Goal: Task Accomplishment & Management: Use online tool/utility

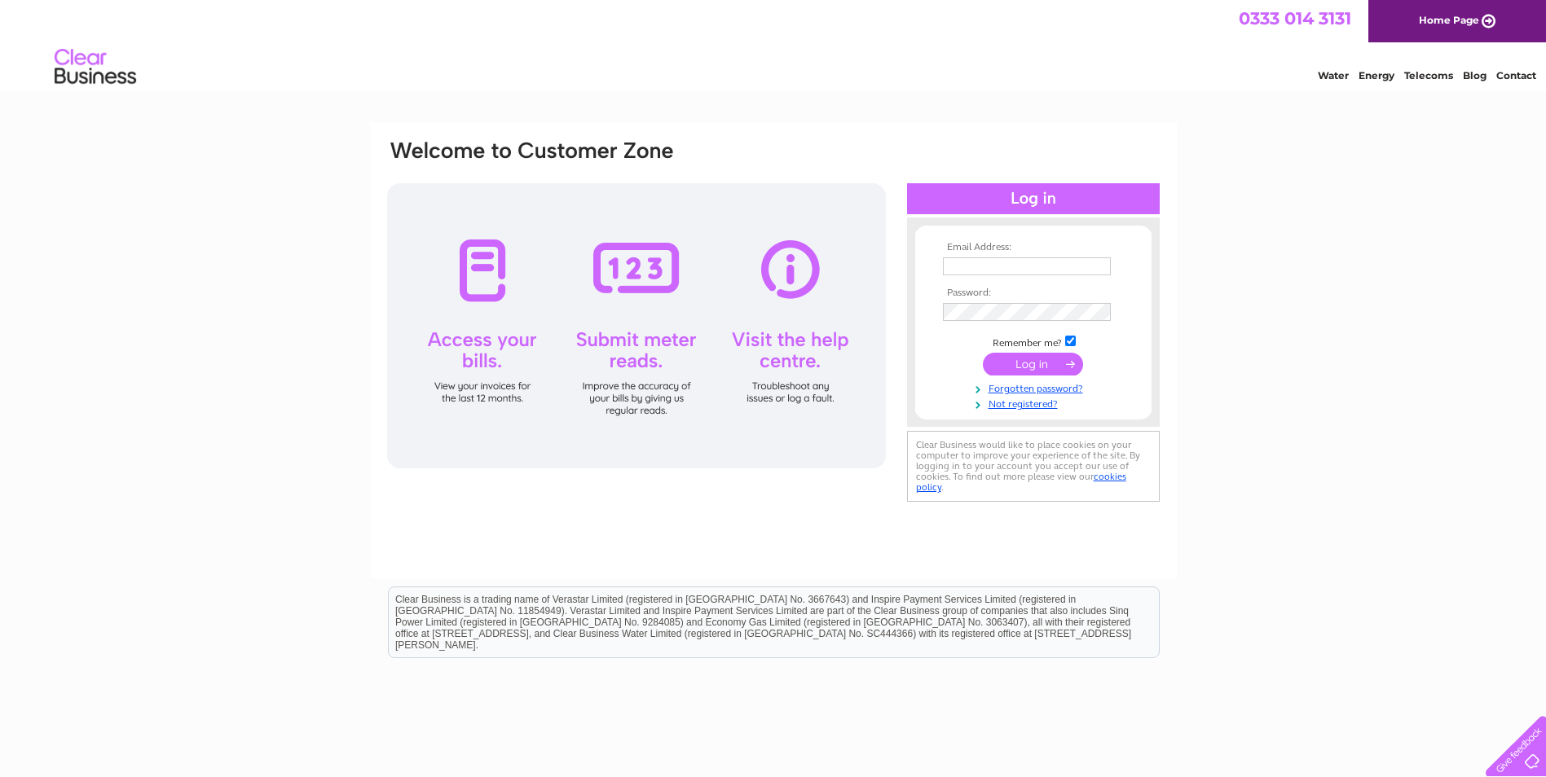
type input "reception@tspc.co.uk"
click at [1045, 358] on input "submit" at bounding box center [1033, 364] width 100 height 23
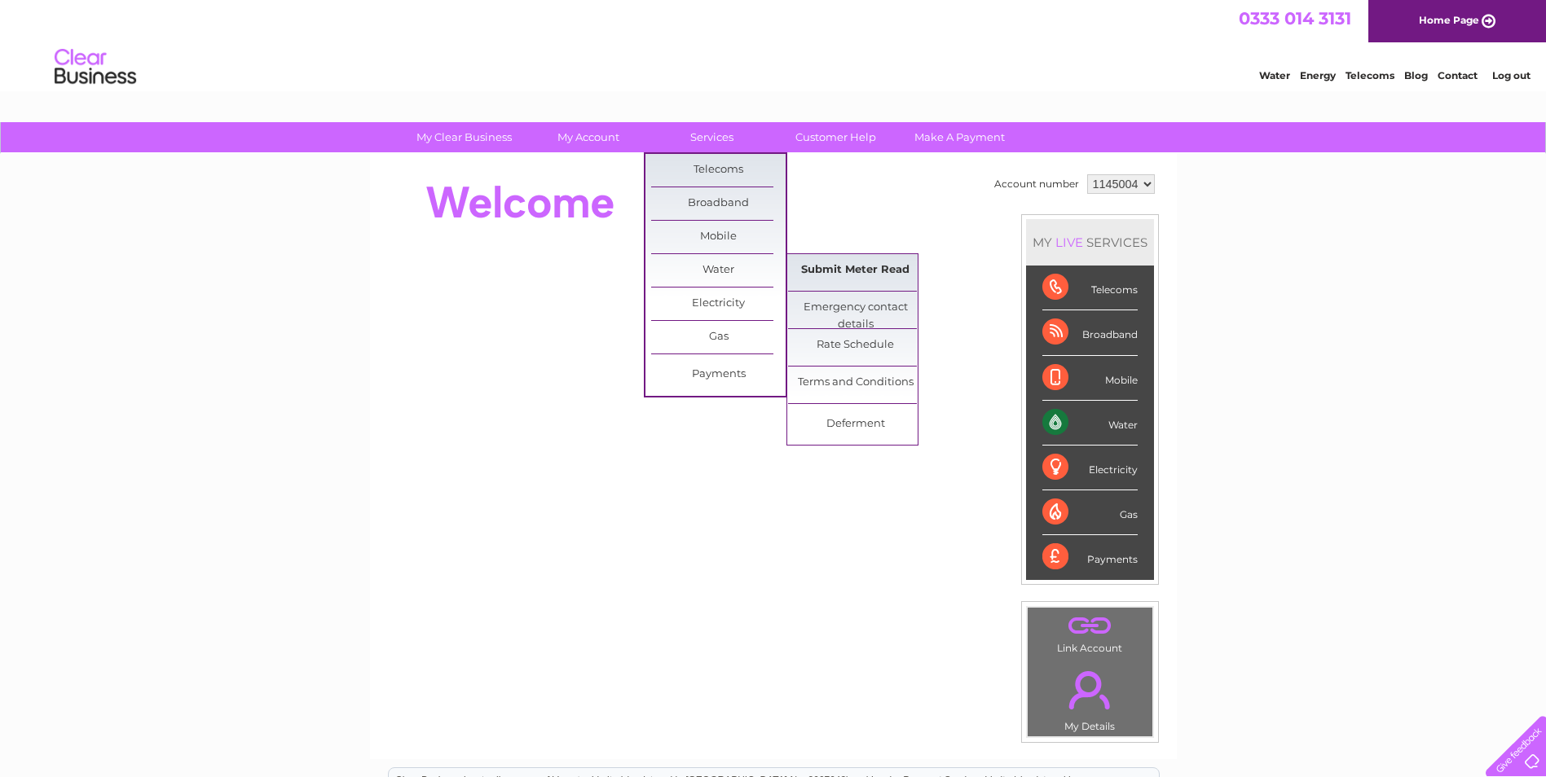
click at [873, 270] on link "Submit Meter Read" at bounding box center [855, 270] width 134 height 33
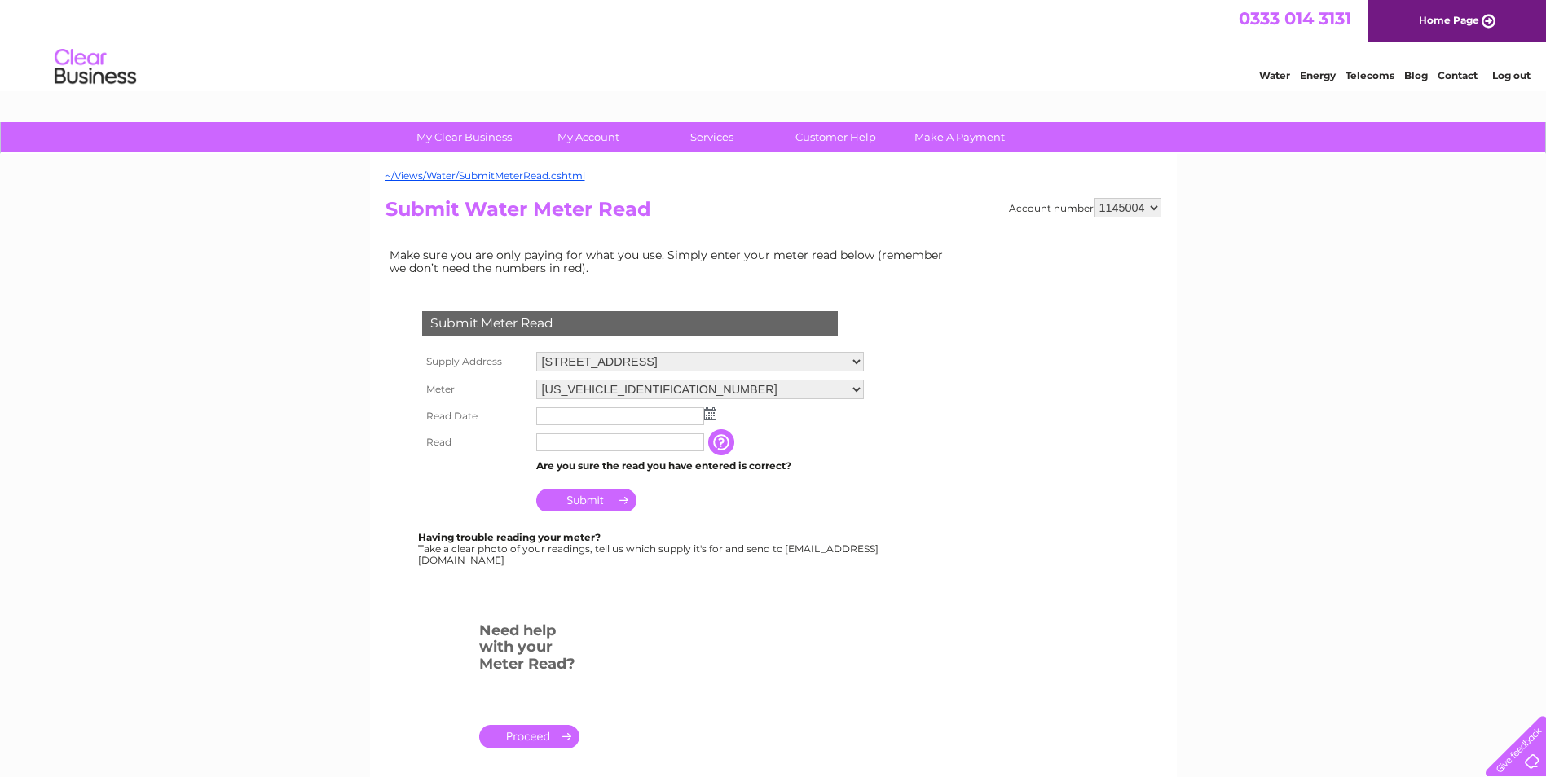
click at [556, 417] on input "text" at bounding box center [620, 416] width 168 height 18
click at [715, 411] on img at bounding box center [710, 413] width 12 height 13
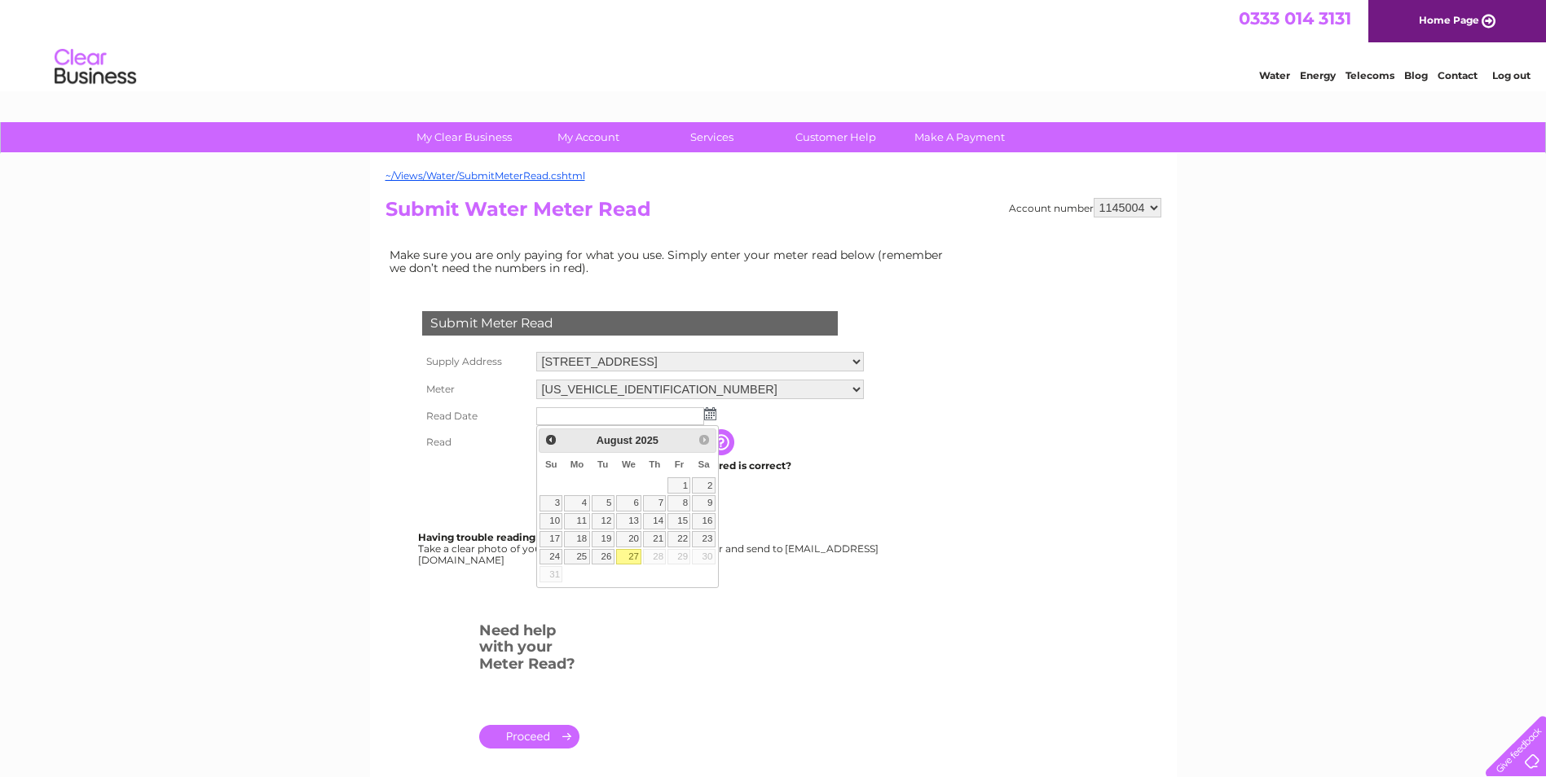
click at [628, 557] on link "27" at bounding box center [629, 557] width 26 height 16
type input "2025/08/27"
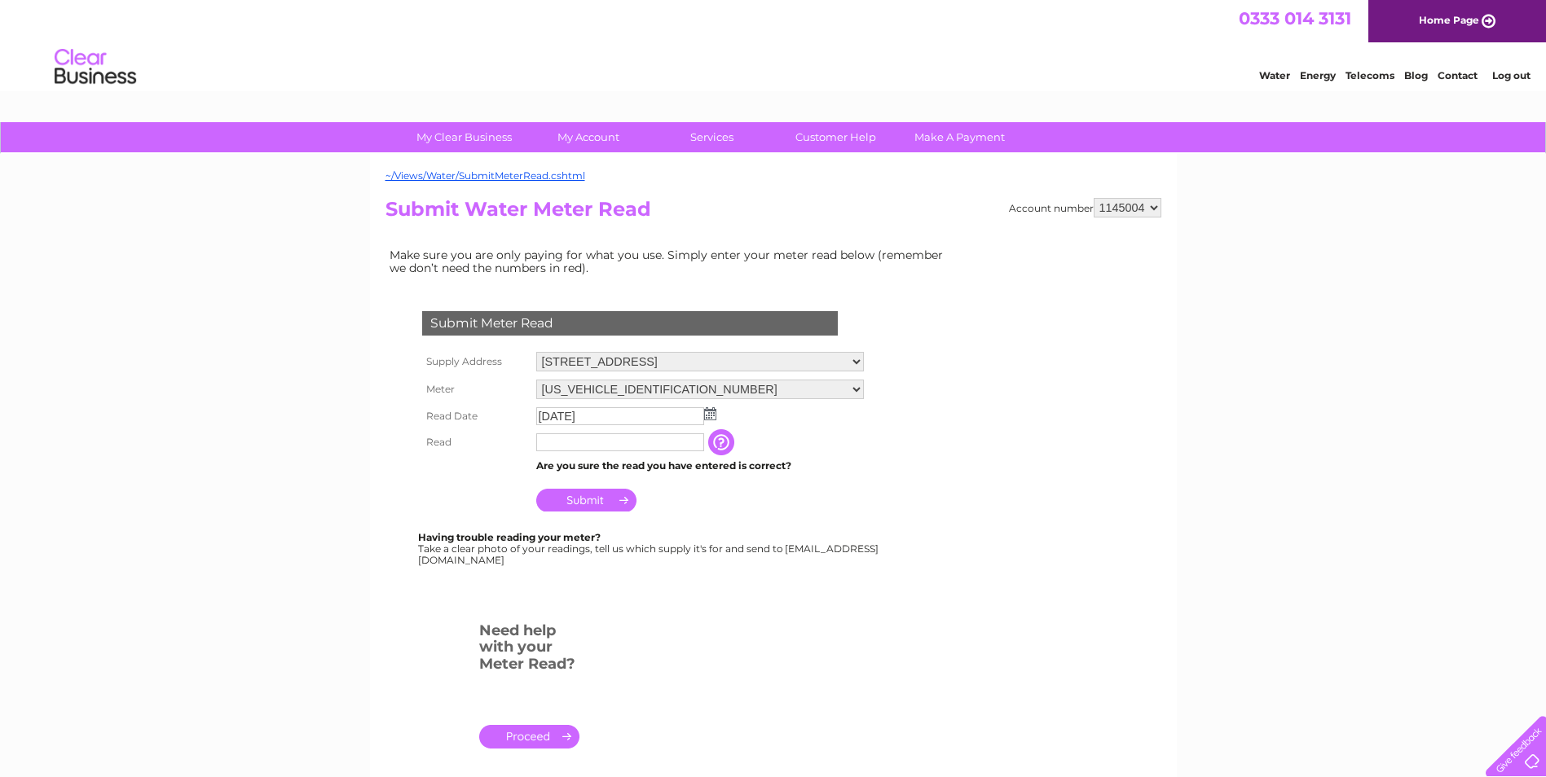
click at [591, 445] on input "text" at bounding box center [620, 442] width 168 height 18
click at [728, 443] on input "button" at bounding box center [724, 443] width 29 height 26
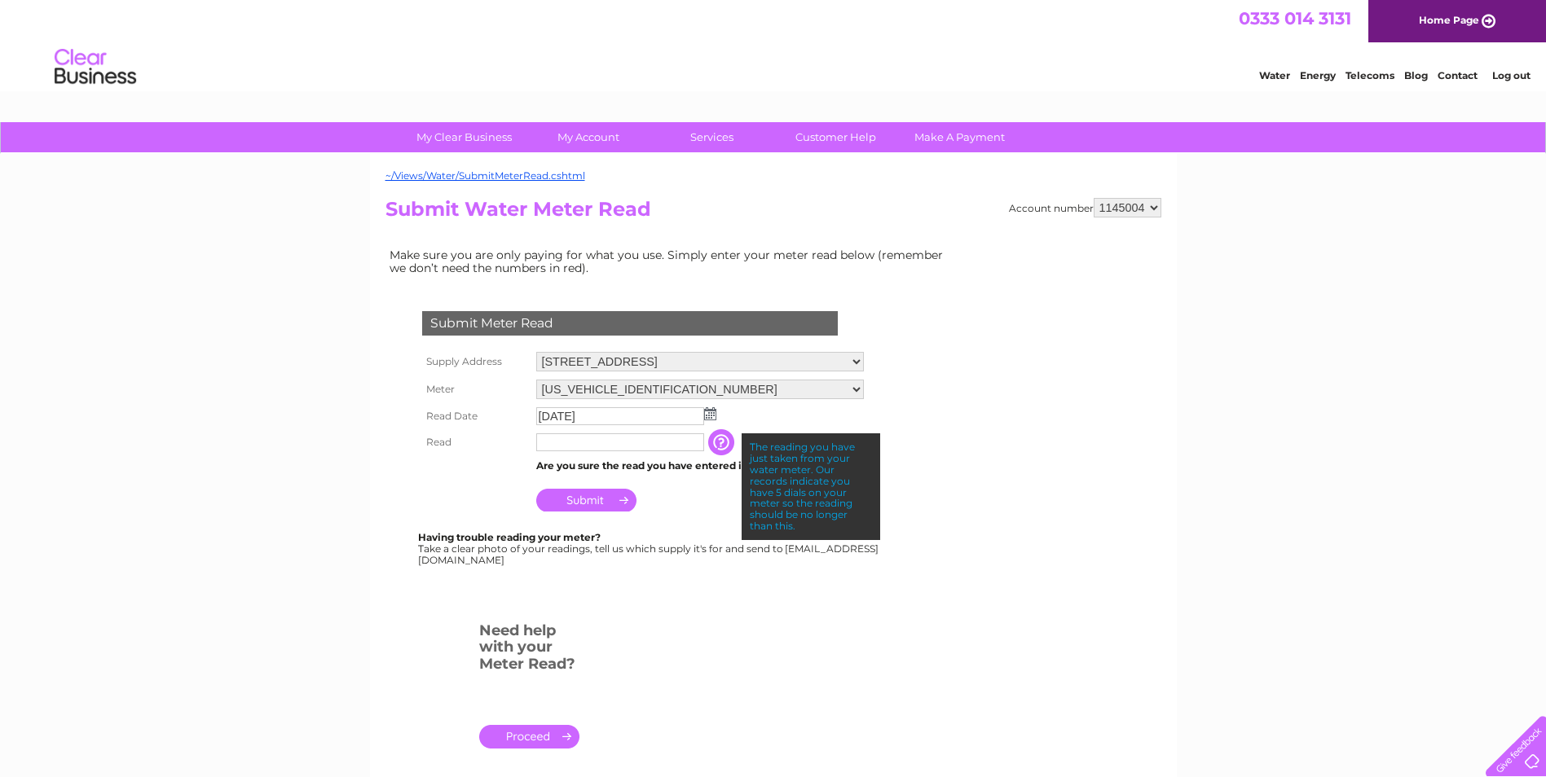
click at [648, 578] on div "Submit Meter Read Supply Address 11 Whitehall Crescent, Dundee, DD1 4AR Meter 0…" at bounding box center [632, 447] width 495 height 336
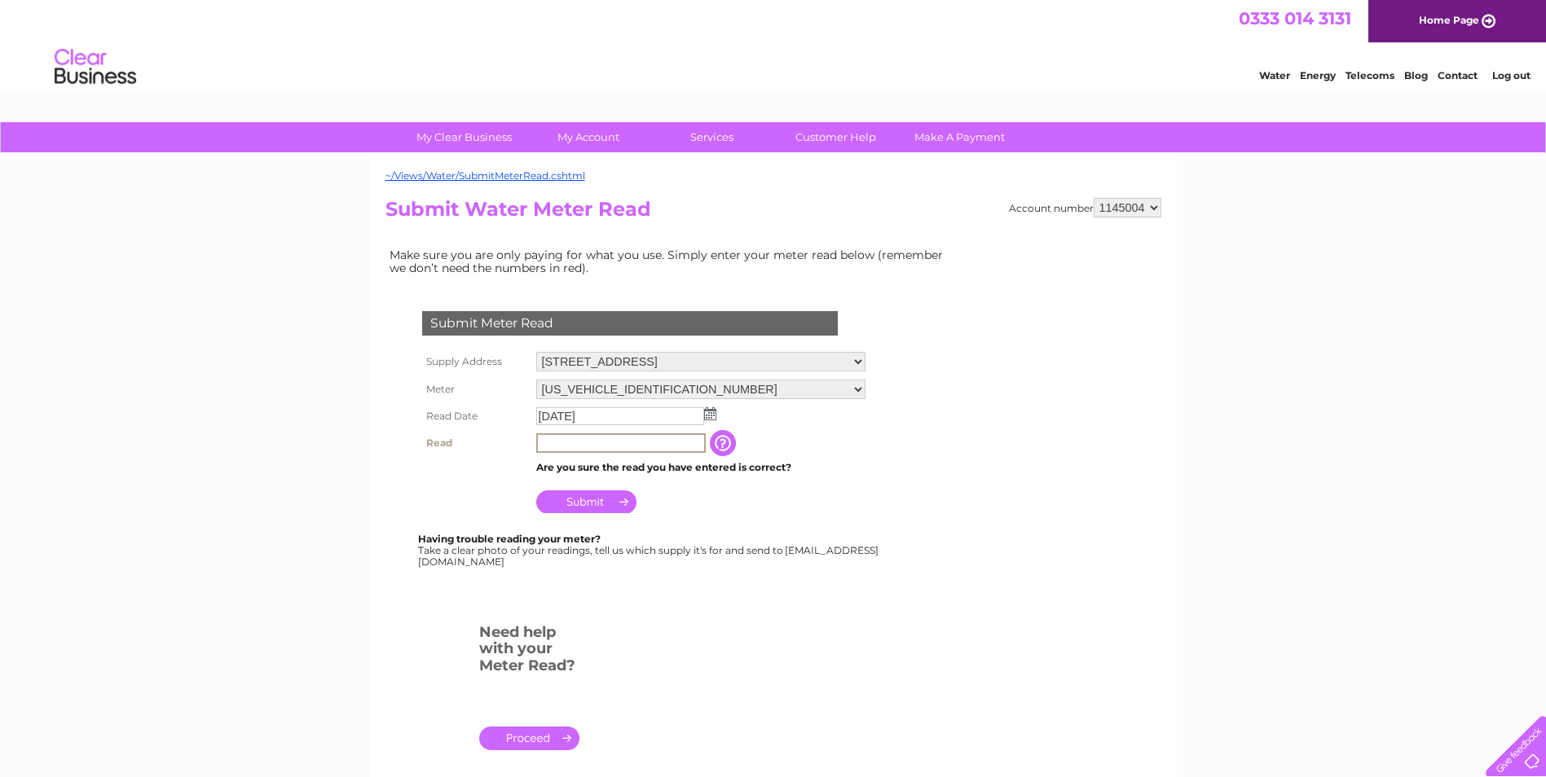
click at [621, 439] on input "text" at bounding box center [620, 443] width 169 height 20
type input "988"
click at [640, 528] on div "Submit Meter Read Supply Address 11 Whitehall Crescent, Dundee, DD1 4AR Meter 0…" at bounding box center [632, 431] width 495 height 272
click at [724, 436] on input "button" at bounding box center [722, 442] width 29 height 26
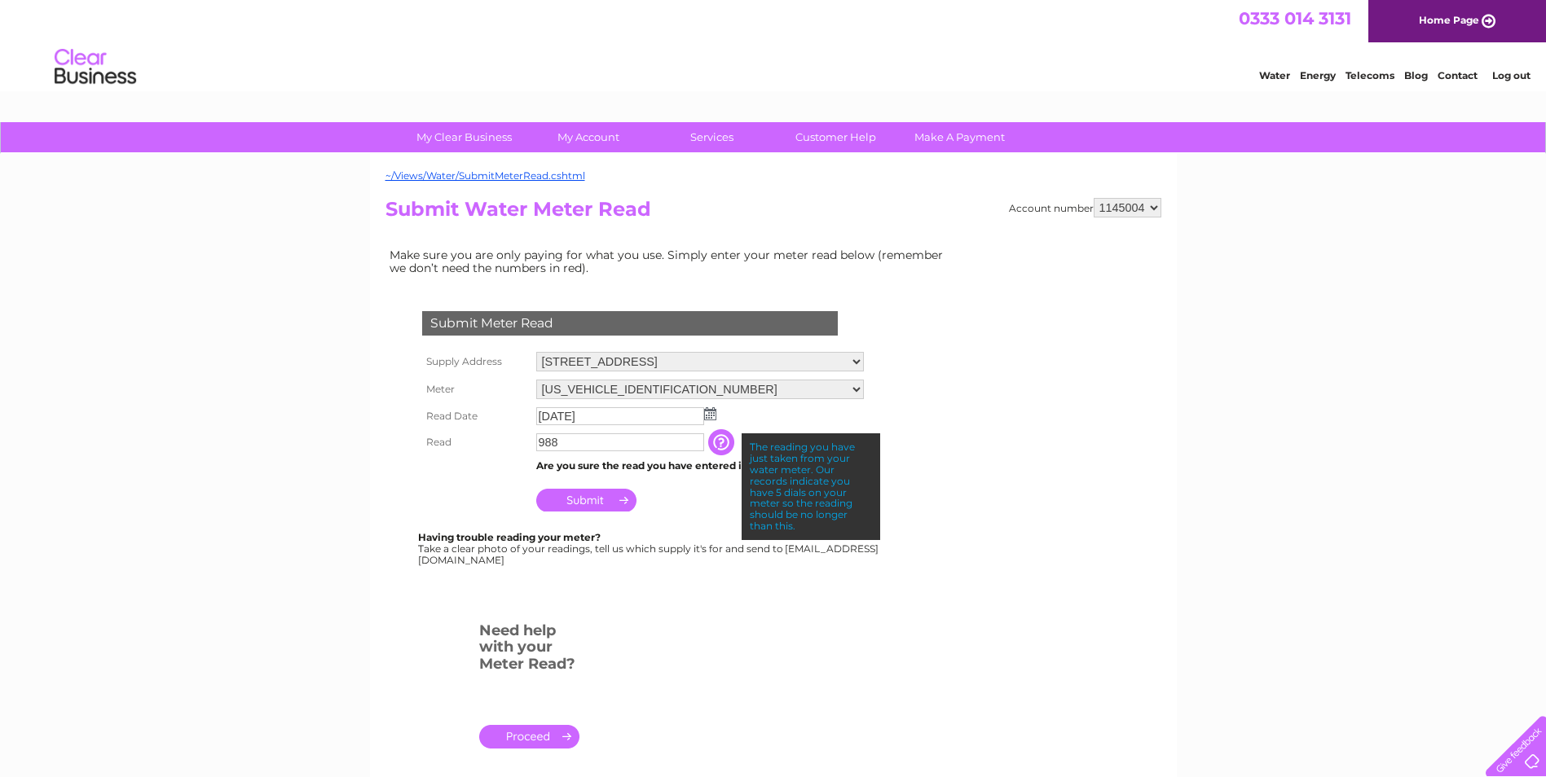
click at [655, 445] on input "988" at bounding box center [620, 442] width 168 height 18
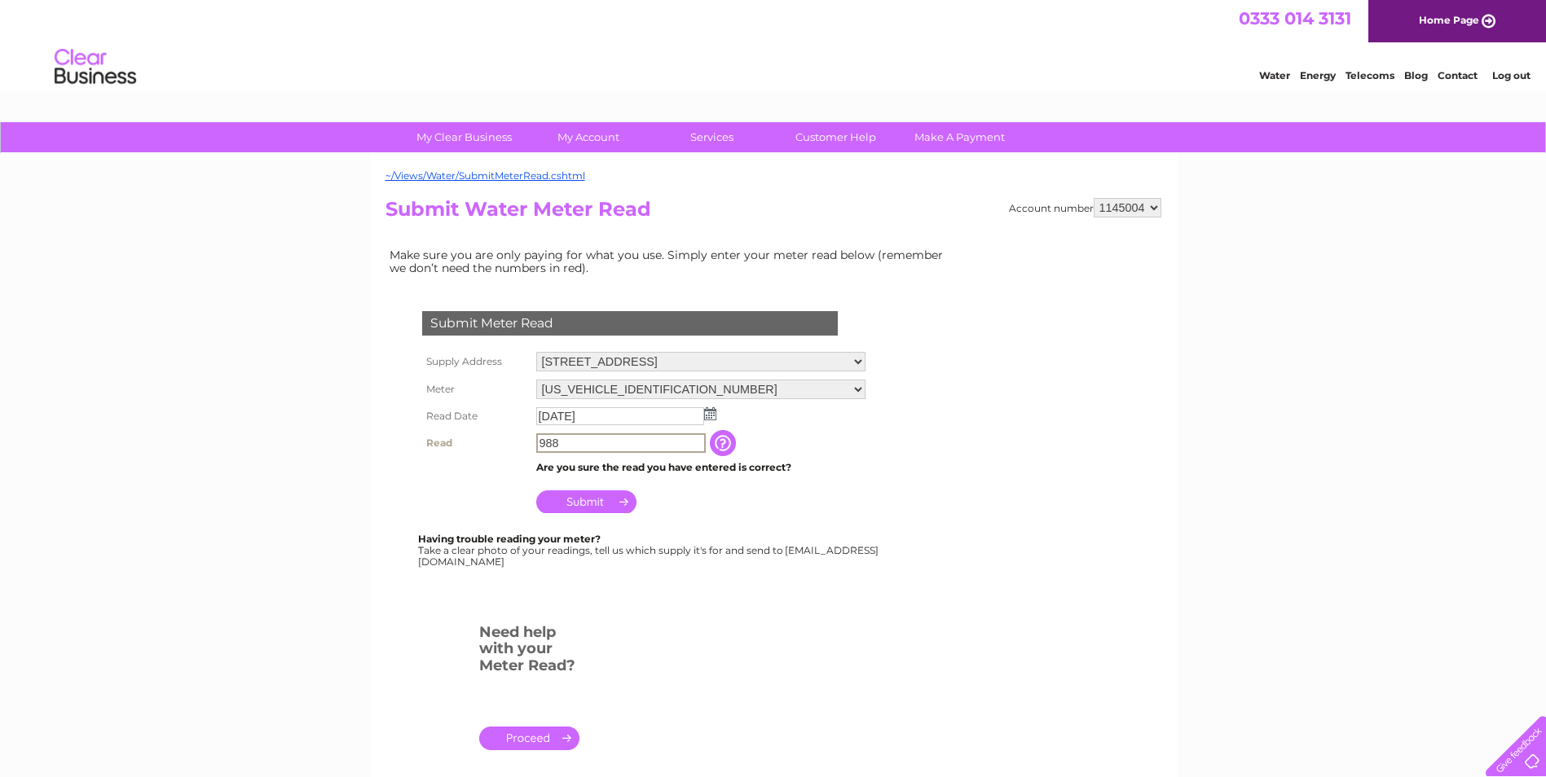
click at [655, 445] on input "988" at bounding box center [620, 443] width 169 height 20
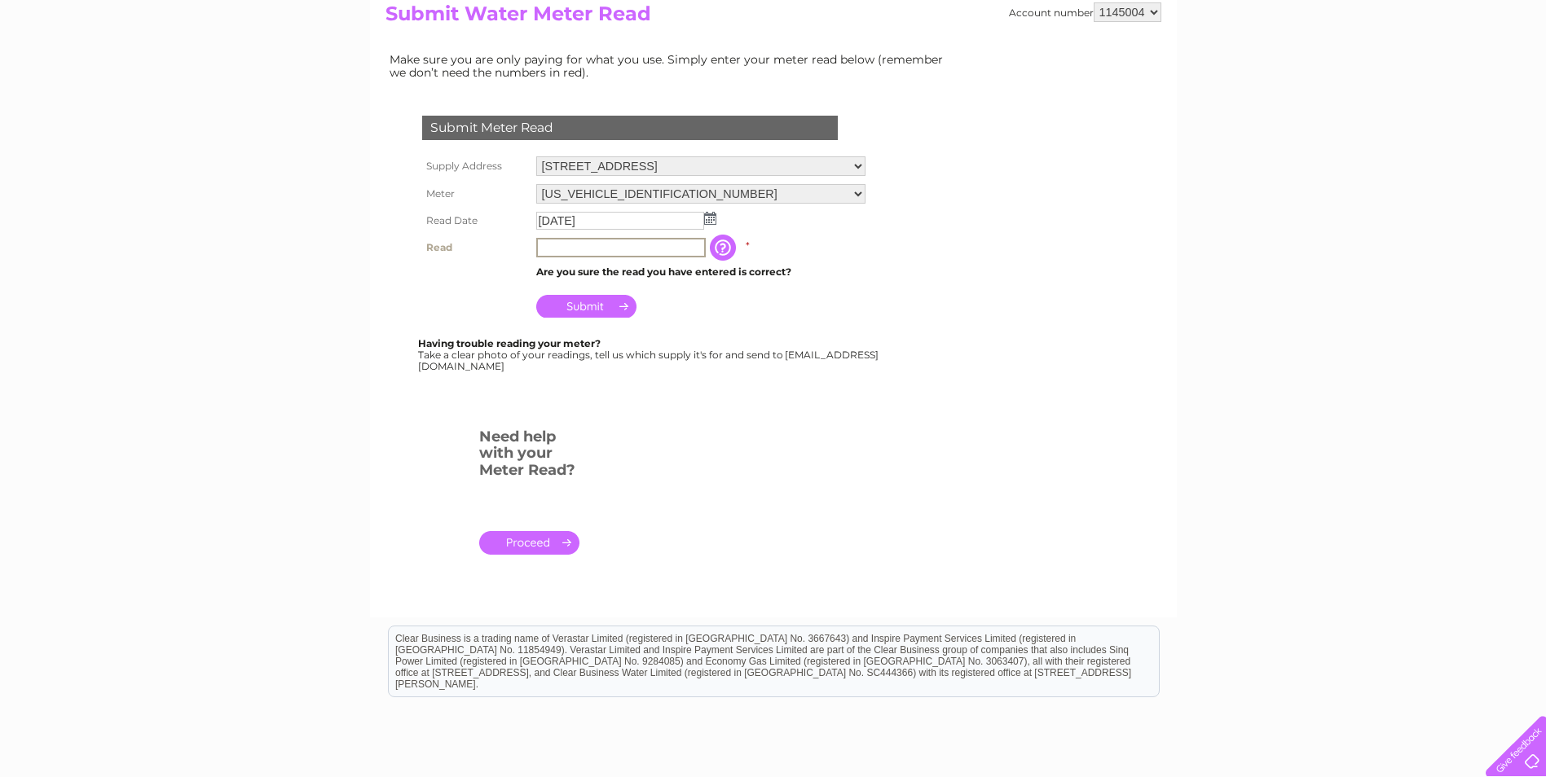
scroll to position [1, 0]
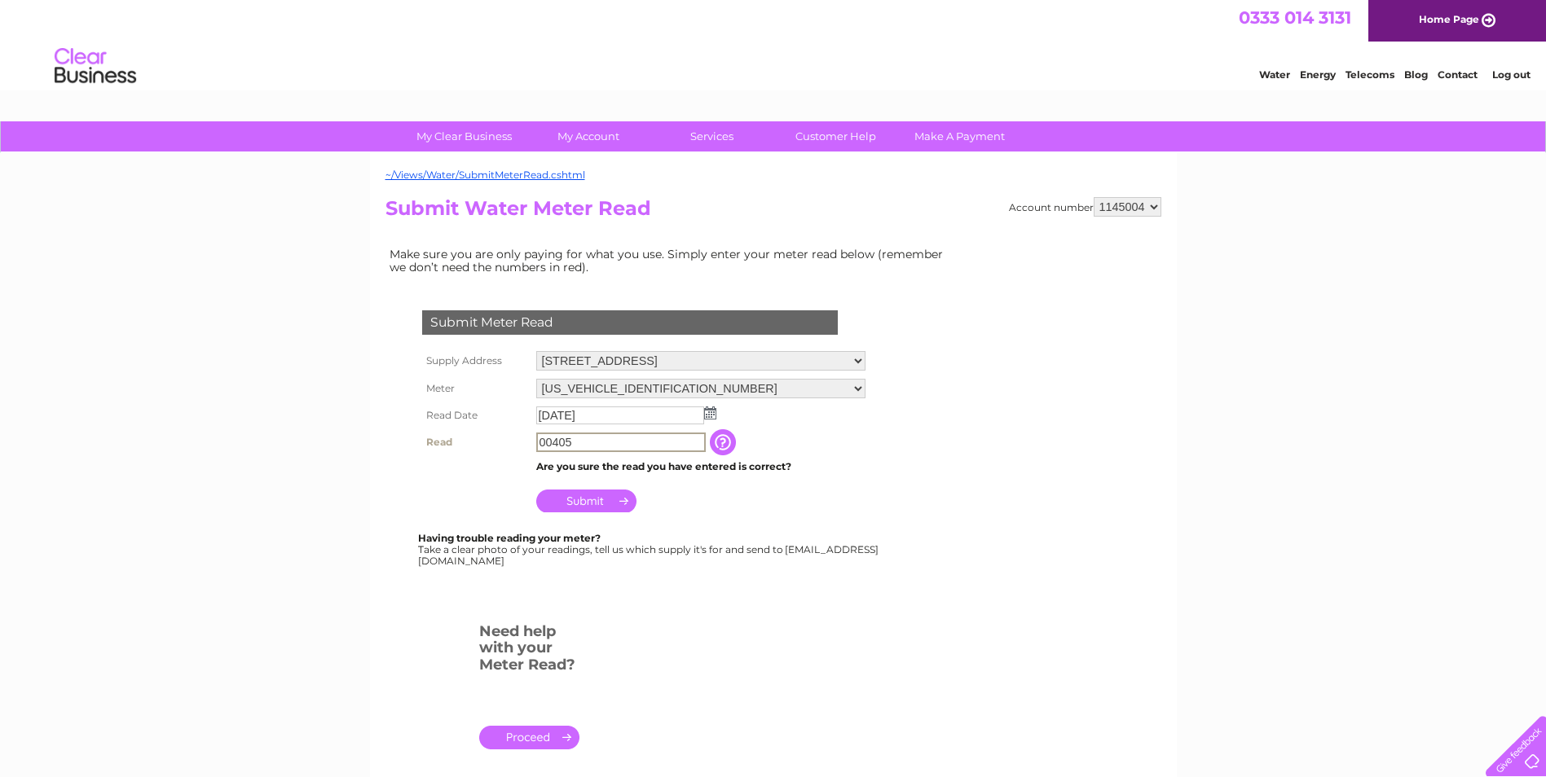
type input "00405"
click at [592, 495] on input "Submit" at bounding box center [586, 499] width 100 height 23
